Goal: Information Seeking & Learning: Learn about a topic

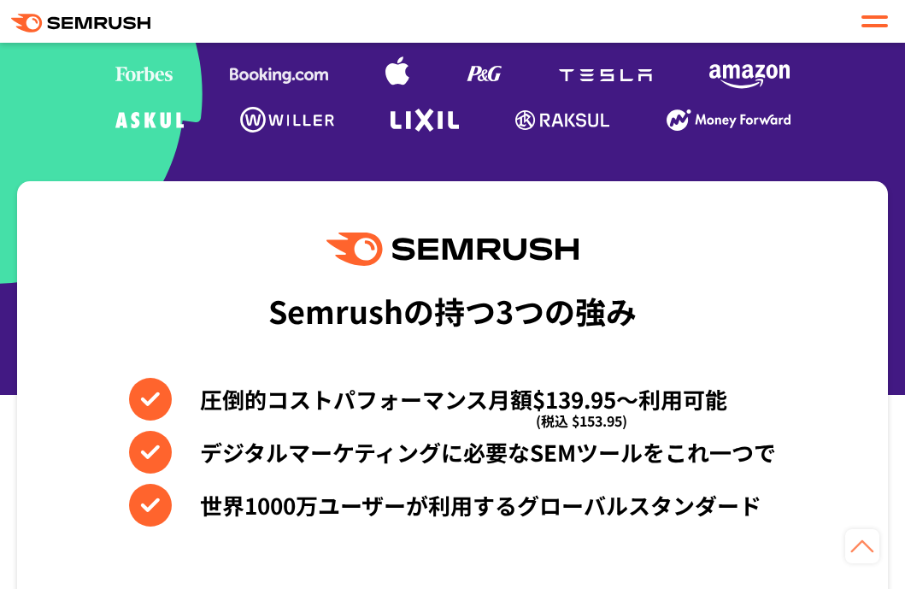
scroll to position [598, 0]
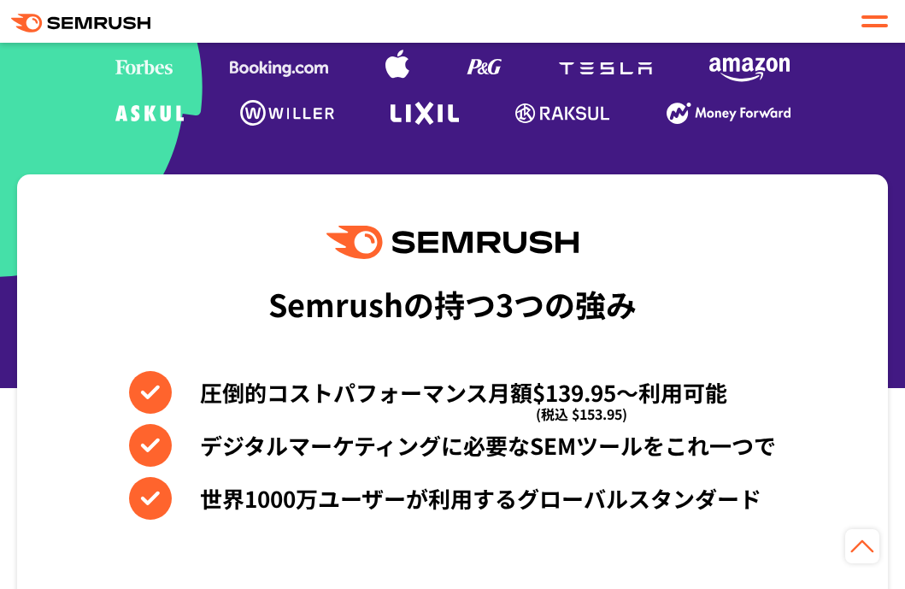
click at [129, 250] on div "Semrushの持つ3つの強み 圧倒的コストパフォーマンス月額$139.95〜利用可能 (税込 $153.95) デジタルマーケティングに必要なSEMツールを…" at bounding box center [452, 443] width 871 height 539
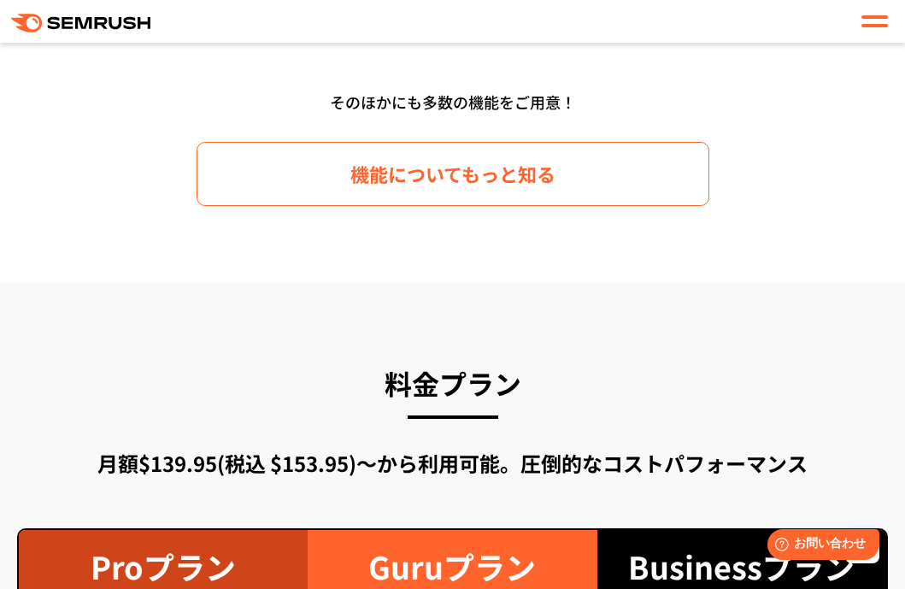
scroll to position [2736, 0]
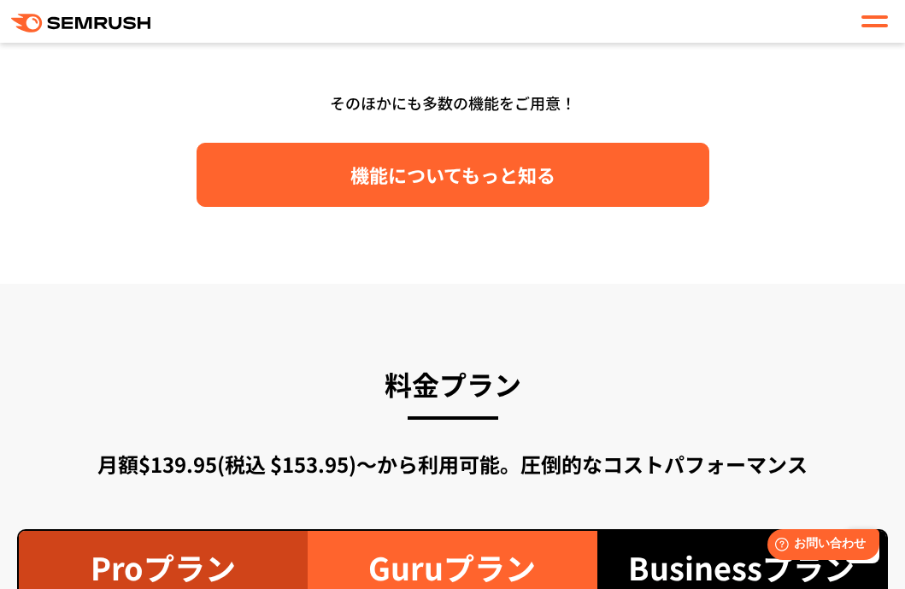
click at [361, 171] on span "機能についてもっと知る" at bounding box center [453, 175] width 205 height 30
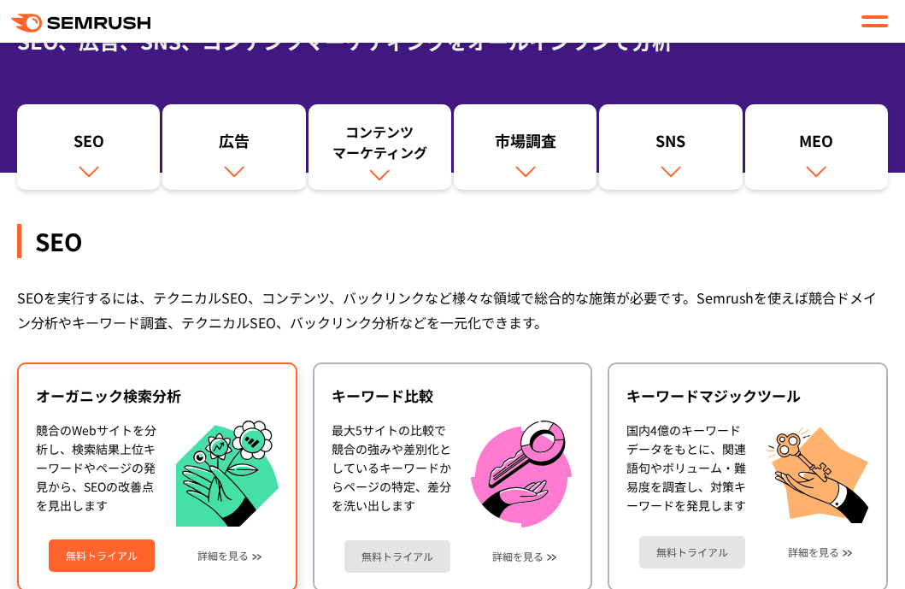
scroll to position [171, 0]
